Goal: Check status: Check status

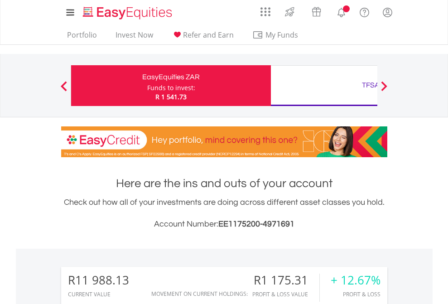
scroll to position [87, 142]
click at [147, 86] on div "Funds to invest:" at bounding box center [171, 87] width 48 height 9
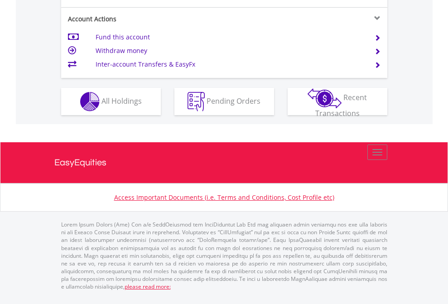
scroll to position [868, 0]
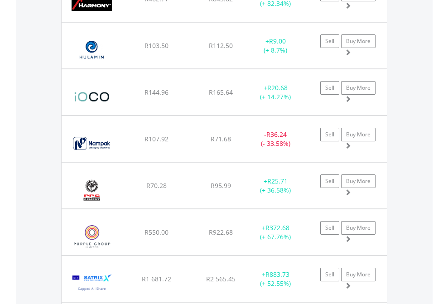
scroll to position [87, 142]
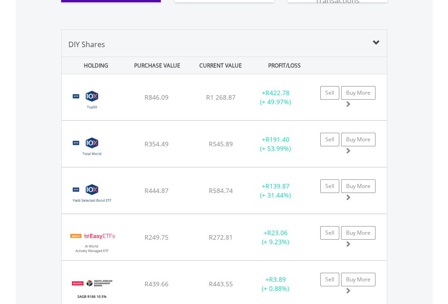
scroll to position [1025, 0]
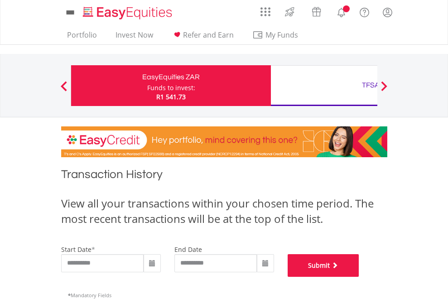
click at [359, 277] on button "Submit" at bounding box center [324, 265] width 72 height 23
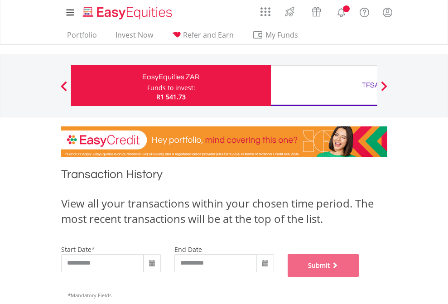
scroll to position [367, 0]
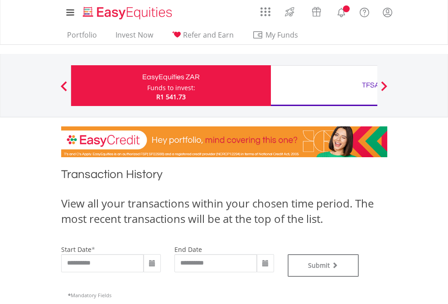
click at [324, 86] on div "TFSA" at bounding box center [370, 85] width 189 height 13
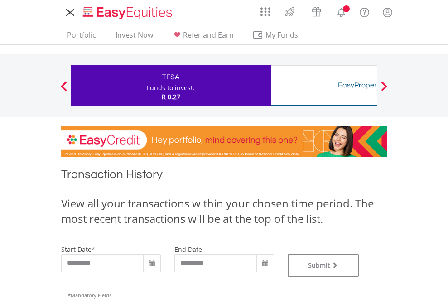
type input "**********"
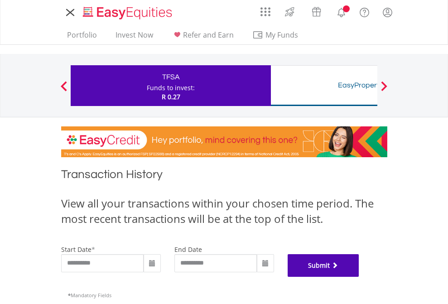
click at [359, 277] on button "Submit" at bounding box center [324, 265] width 72 height 23
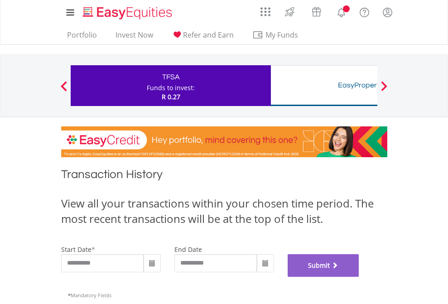
scroll to position [367, 0]
